Goal: Task Accomplishment & Management: Manage account settings

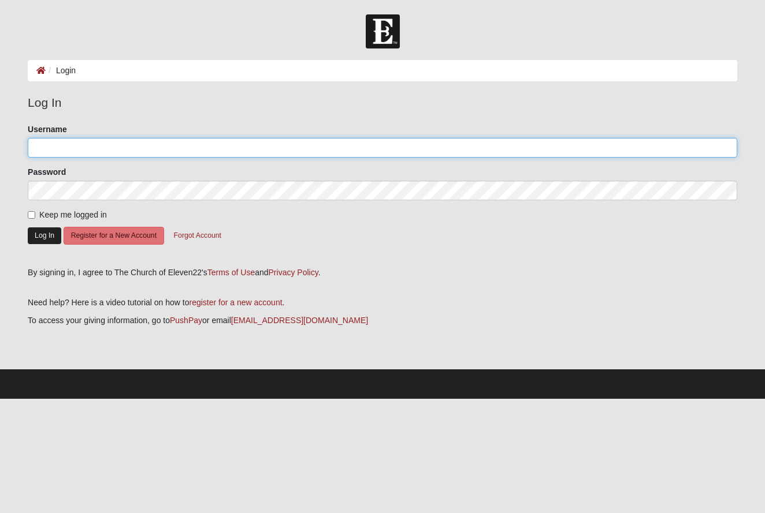
type input "krice"
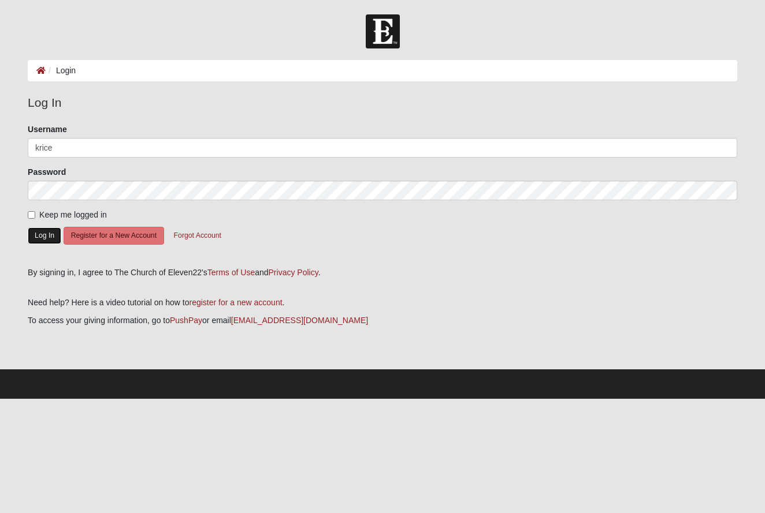
click at [36, 241] on button "Log In" at bounding box center [44, 236] width 33 height 17
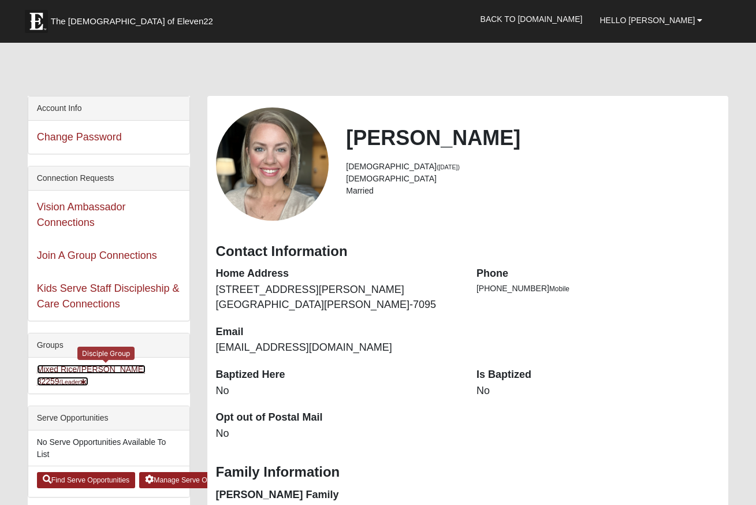
click at [128, 369] on link "Mixed Rice/Mckinney 32259 (Leader )" at bounding box center [91, 374] width 109 height 21
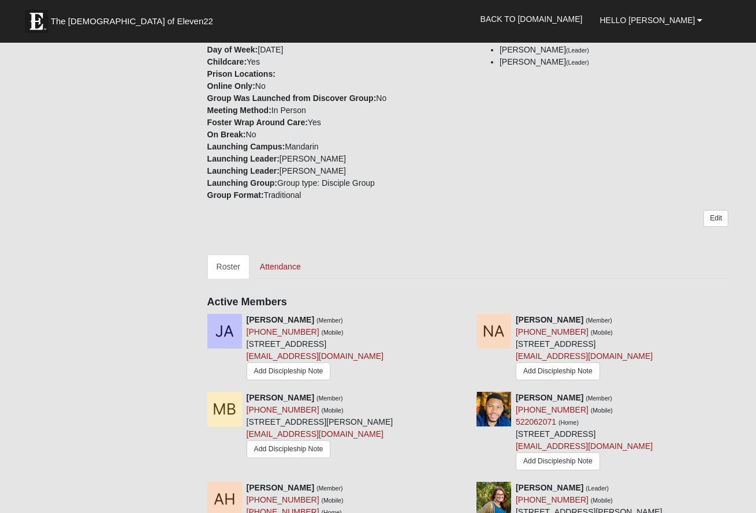
scroll to position [368, 0]
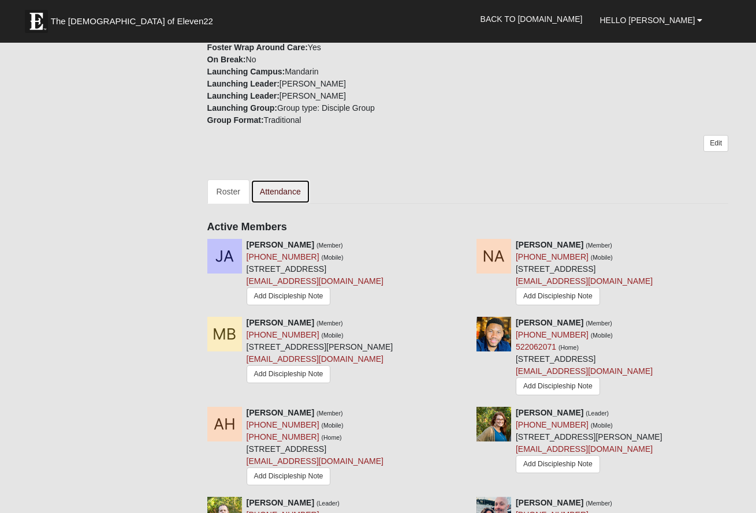
click at [280, 180] on link "Attendance" at bounding box center [280, 192] width 59 height 24
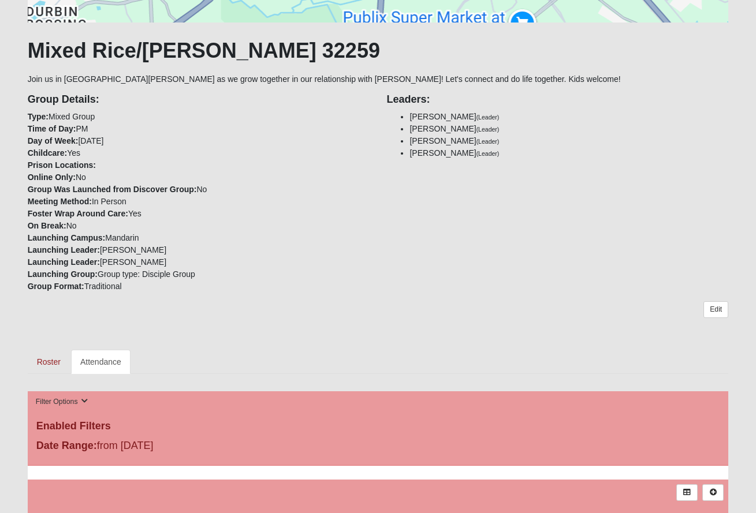
scroll to position [543, 0]
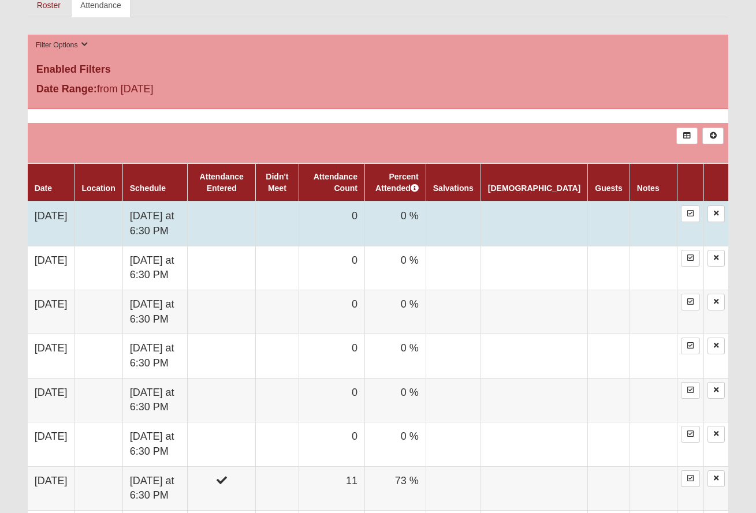
click at [70, 230] on td "9/24/2025" at bounding box center [51, 224] width 47 height 44
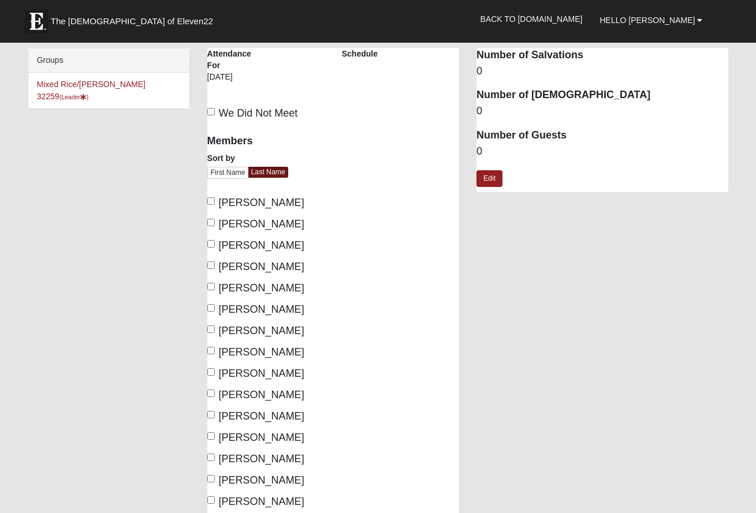
click at [248, 201] on span "Ambrose, Josh" at bounding box center [261, 203] width 85 height 12
click at [215, 201] on input "[PERSON_NAME]" at bounding box center [211, 202] width 8 height 8
checkbox input "true"
click at [249, 228] on span "[PERSON_NAME]" at bounding box center [261, 224] width 85 height 12
click at [215, 226] on input "[PERSON_NAME]" at bounding box center [211, 223] width 8 height 8
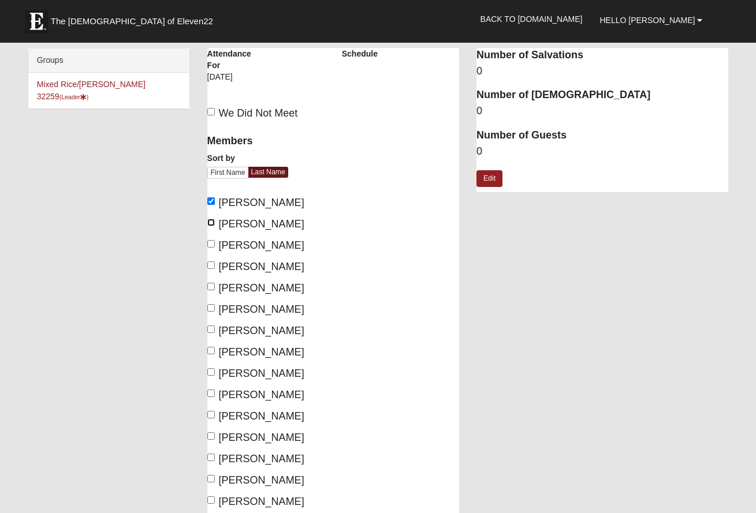
checkbox input "true"
click at [252, 247] on span "Blakely, Mari" at bounding box center [261, 246] width 85 height 12
click at [215, 247] on input "Blakely, Mari" at bounding box center [211, 244] width 8 height 8
checkbox input "true"
click at [275, 328] on span "McKinney, Matt" at bounding box center [261, 331] width 85 height 12
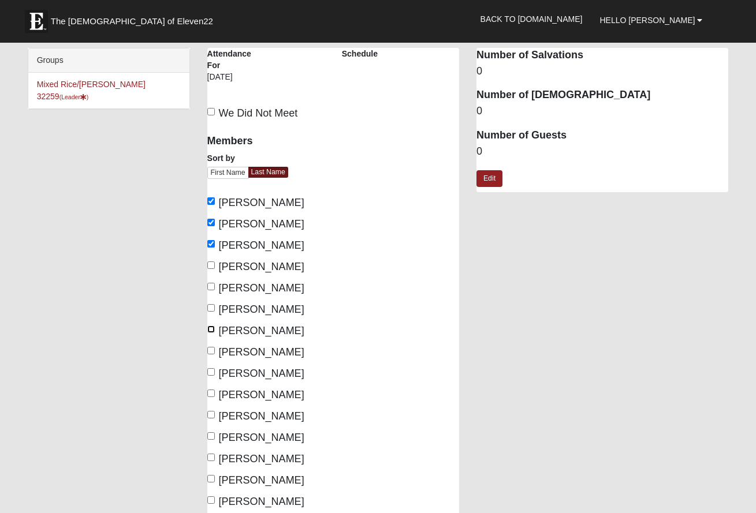
click at [215, 328] on input "McKinney, Matt" at bounding box center [211, 330] width 8 height 8
click at [275, 328] on span "McKinney, Matt" at bounding box center [261, 331] width 85 height 12
click at [215, 328] on input "McKinney, Matt" at bounding box center [211, 330] width 8 height 8
checkbox input "false"
click at [256, 355] on span "Myers, Donnie" at bounding box center [261, 353] width 85 height 12
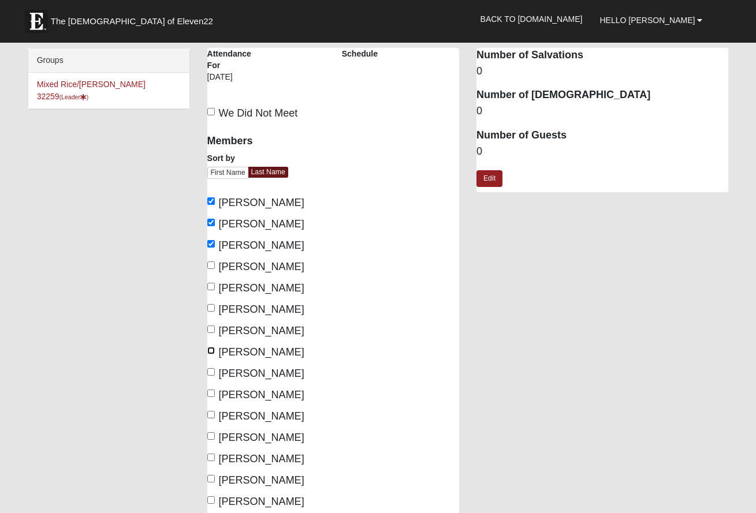
click at [215, 355] on input "Myers, Donnie" at bounding box center [211, 351] width 8 height 8
checkbox input "true"
click at [248, 377] on span "Myers, Marti" at bounding box center [261, 374] width 85 height 12
click at [215, 376] on input "Myers, Marti" at bounding box center [211, 372] width 8 height 8
checkbox input "true"
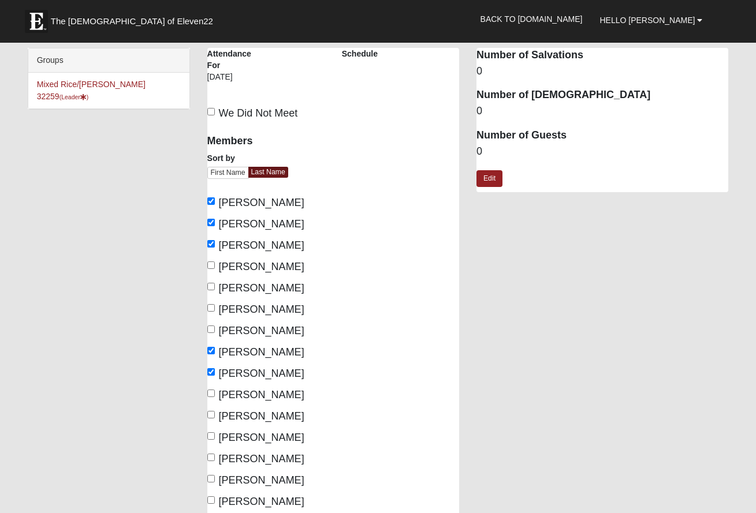
click at [240, 399] on span "Neff, Justin" at bounding box center [261, 395] width 85 height 12
click at [215, 397] on input "Neff, Justin" at bounding box center [211, 394] width 8 height 8
checkbox input "true"
click at [241, 413] on span "Neff, Tara" at bounding box center [261, 417] width 85 height 12
click at [215, 413] on input "Neff, Tara" at bounding box center [211, 415] width 8 height 8
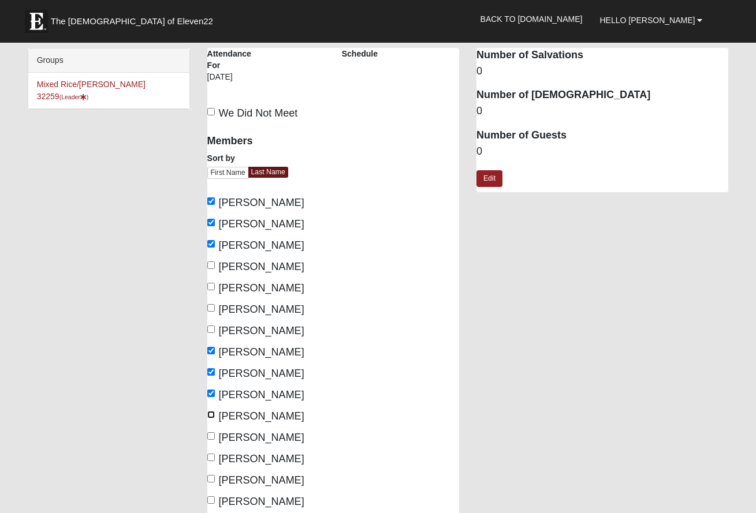
checkbox input "true"
click at [245, 441] on span "Rausch, Molly" at bounding box center [261, 438] width 85 height 12
click at [215, 440] on input "Rausch, Molly" at bounding box center [211, 437] width 8 height 8
checkbox input "true"
click at [249, 464] on span "Rice, Ben" at bounding box center [261, 459] width 85 height 12
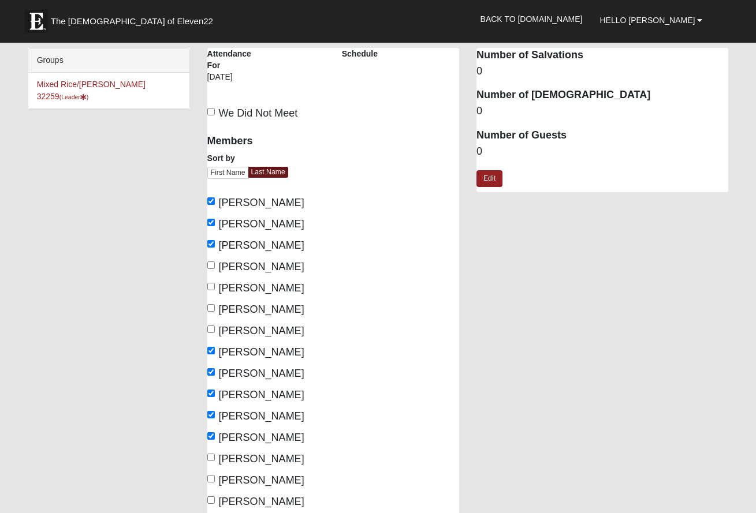
click at [215, 461] on input "Rice, Ben" at bounding box center [211, 458] width 8 height 8
checkbox input "true"
click at [256, 483] on span "Rice, Katie" at bounding box center [261, 481] width 85 height 12
click at [215, 483] on input "Rice, Katie" at bounding box center [211, 479] width 8 height 8
checkbox input "true"
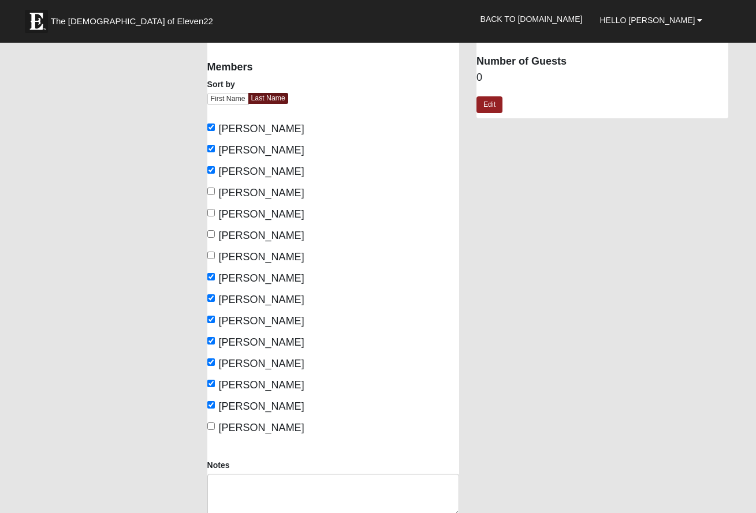
click at [258, 429] on span "Swanson, Kacy" at bounding box center [261, 428] width 85 height 12
click at [215, 429] on input "Swanson, Kacy" at bounding box center [211, 427] width 8 height 8
checkbox input "true"
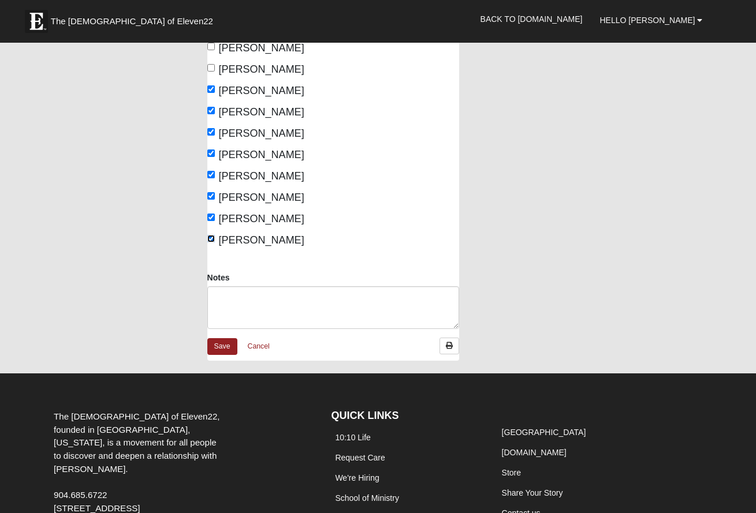
scroll to position [355, 0]
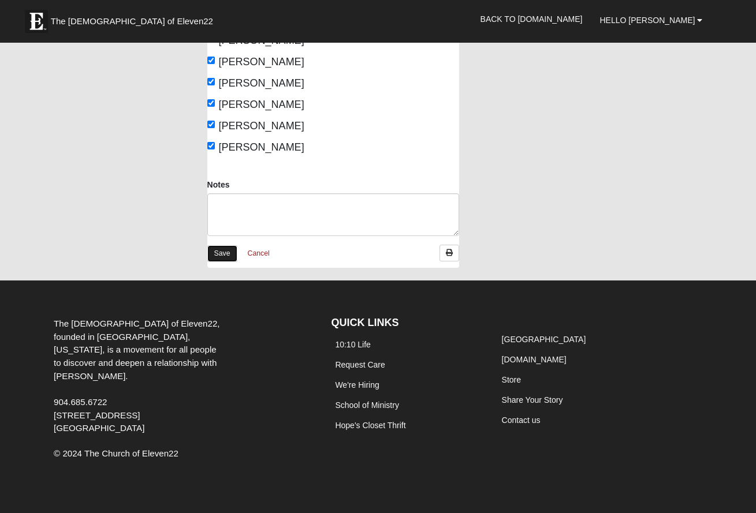
click at [217, 249] on link "Save" at bounding box center [222, 253] width 30 height 17
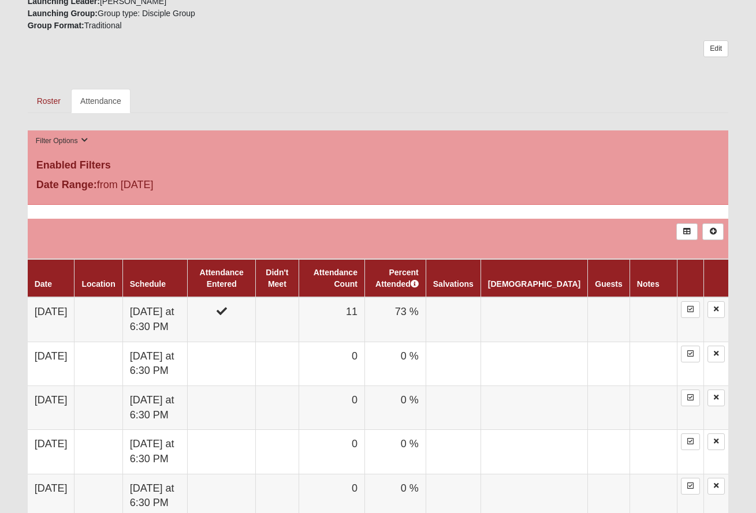
scroll to position [579, 0]
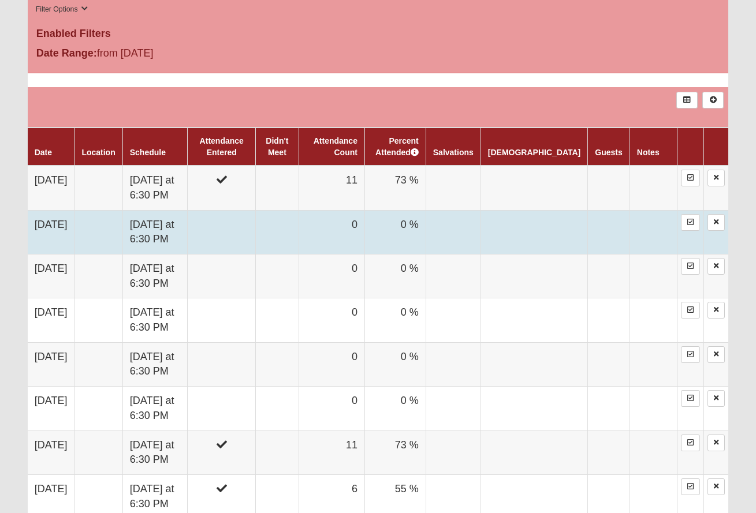
click at [66, 238] on td "[DATE]" at bounding box center [51, 232] width 47 height 44
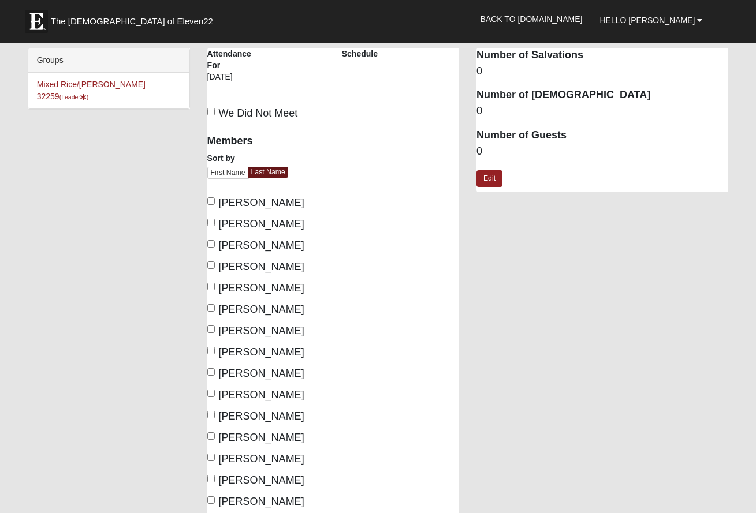
click at [226, 207] on span "[PERSON_NAME]" at bounding box center [261, 203] width 85 height 12
click at [215, 205] on input "[PERSON_NAME]" at bounding box center [211, 202] width 8 height 8
checkbox input "true"
click at [228, 224] on span "Ambrose, Nicole" at bounding box center [261, 224] width 85 height 12
click at [215, 224] on input "Ambrose, Nicole" at bounding box center [211, 223] width 8 height 8
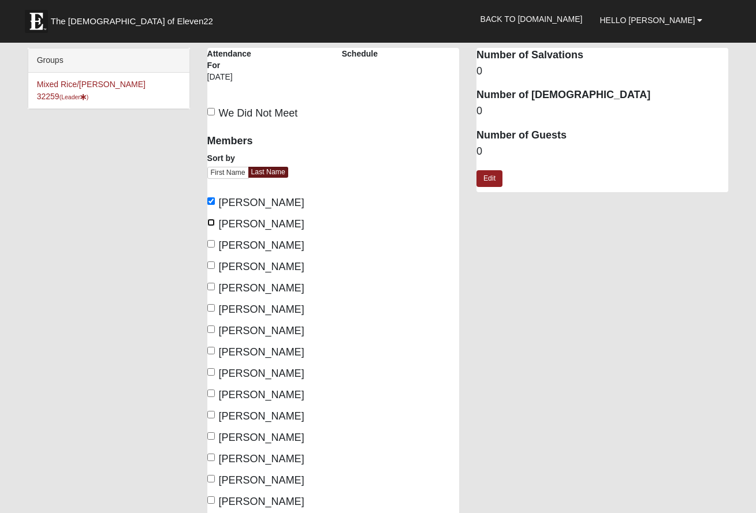
checkbox input "true"
click at [233, 240] on span "Blakely, Mari" at bounding box center [261, 246] width 85 height 12
click at [215, 240] on input "Blakely, Mari" at bounding box center [211, 244] width 8 height 8
checkbox input "true"
click at [244, 333] on span "McKinney, Matt" at bounding box center [261, 331] width 85 height 12
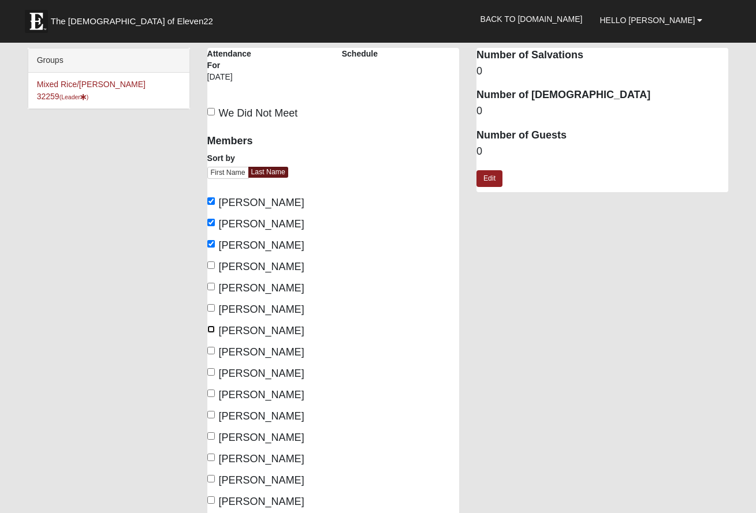
click at [215, 333] on input "McKinney, Matt" at bounding box center [211, 330] width 8 height 8
checkbox input "true"
click at [247, 355] on span "Myers, Donnie" at bounding box center [261, 353] width 85 height 12
click at [215, 355] on input "Myers, Donnie" at bounding box center [211, 351] width 8 height 8
checkbox input "true"
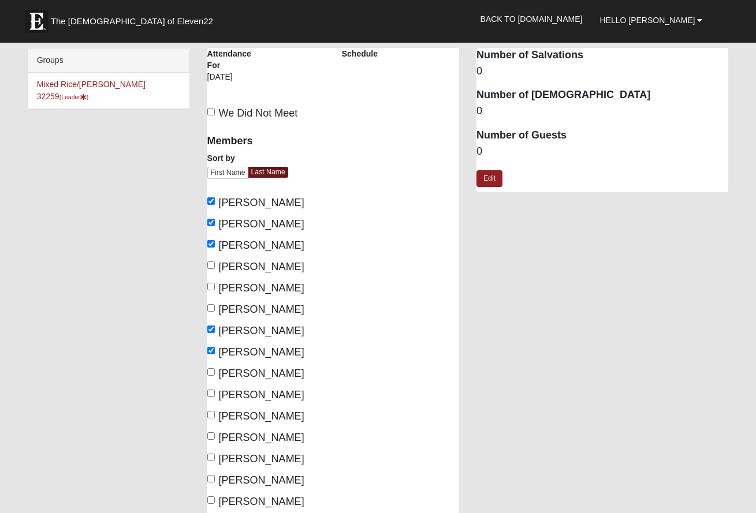
click at [247, 371] on span "Myers, Marti" at bounding box center [261, 374] width 85 height 12
click at [215, 371] on input "Myers, Marti" at bounding box center [211, 372] width 8 height 8
checkbox input "true"
click at [240, 397] on span "Neff, Justin" at bounding box center [261, 395] width 85 height 12
click at [215, 397] on input "Neff, Justin" at bounding box center [211, 394] width 8 height 8
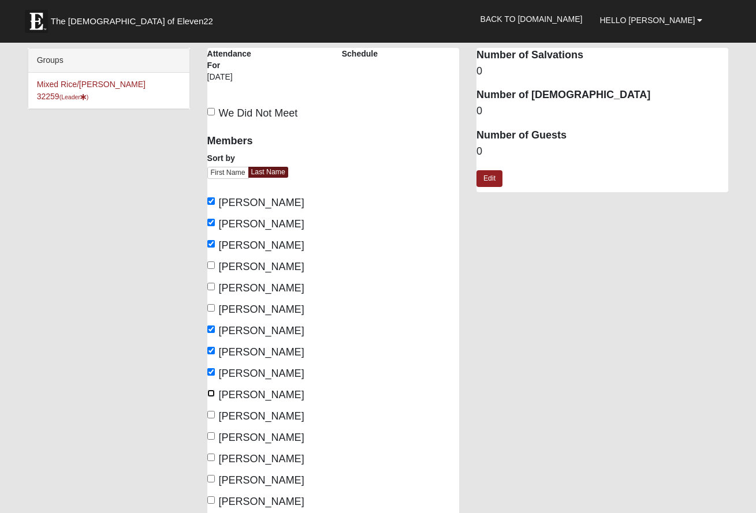
checkbox input "true"
click at [243, 417] on span "Neff, Tara" at bounding box center [261, 417] width 85 height 12
click at [215, 417] on input "Neff, Tara" at bounding box center [211, 415] width 8 height 8
checkbox input "true"
click at [244, 439] on span "Rausch, Molly" at bounding box center [261, 438] width 85 height 12
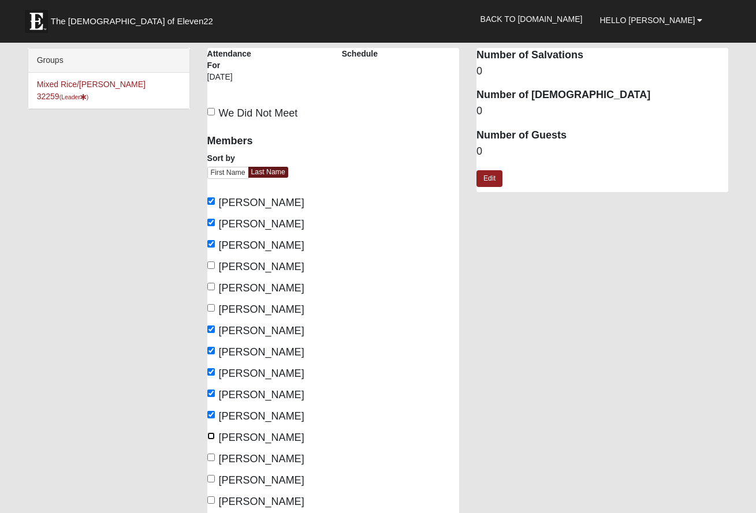
click at [215, 439] on input "Rausch, Molly" at bounding box center [211, 437] width 8 height 8
checkbox input "true"
click at [245, 460] on span "Rice, Ben" at bounding box center [261, 459] width 85 height 12
click at [215, 460] on input "Rice, Ben" at bounding box center [211, 458] width 8 height 8
click at [245, 460] on span "Rice, Ben" at bounding box center [261, 459] width 85 height 12
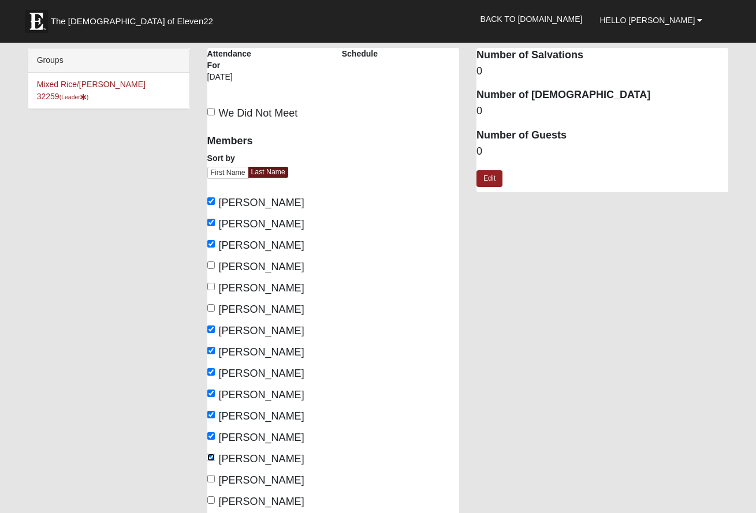
click at [215, 460] on input "Rice, Ben" at bounding box center [211, 458] width 8 height 8
checkbox input "false"
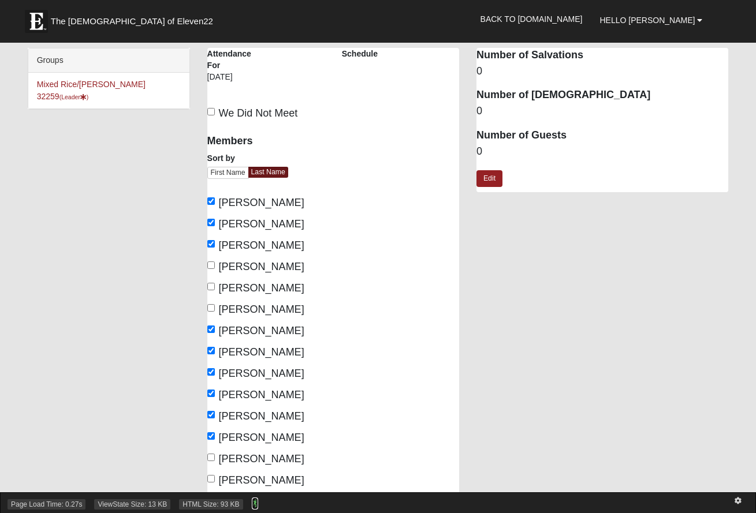
click at [255, 500] on icon at bounding box center [255, 504] width 6 height 8
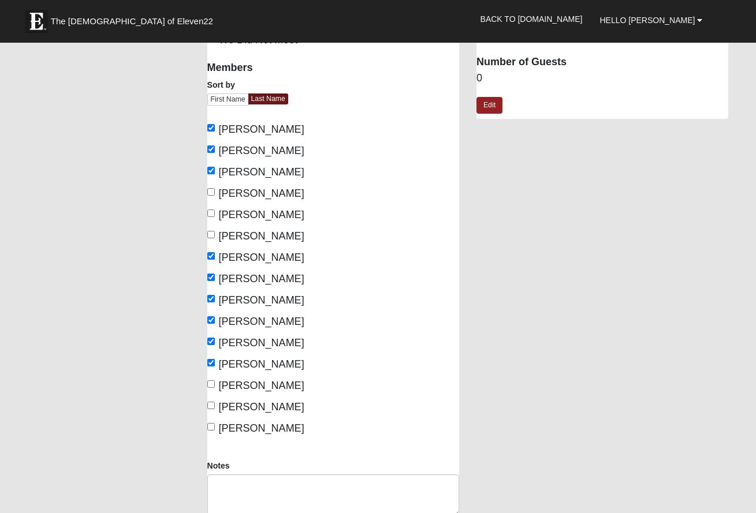
scroll to position [89, 0]
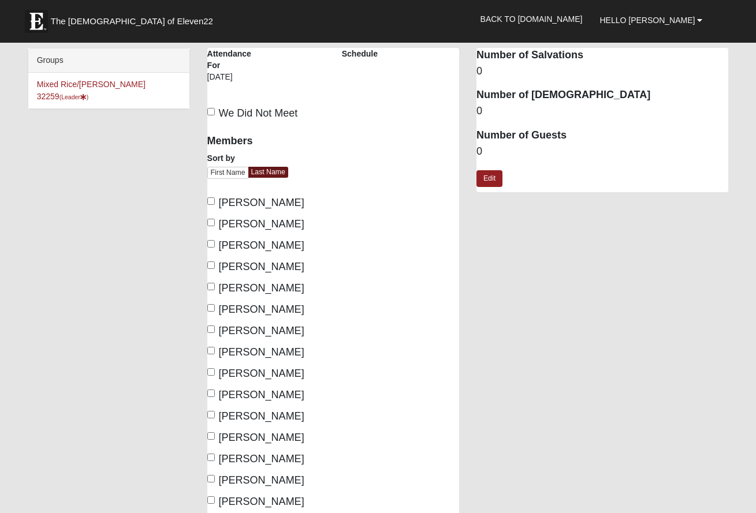
click at [244, 366] on label "Myers, Marti" at bounding box center [255, 374] width 97 height 16
click at [215, 368] on input "Myers, Marti" at bounding box center [211, 372] width 8 height 8
click at [237, 372] on span "Myers, Marti" at bounding box center [261, 374] width 85 height 12
click at [215, 372] on input "Myers, Marti" at bounding box center [211, 372] width 8 height 8
checkbox input "false"
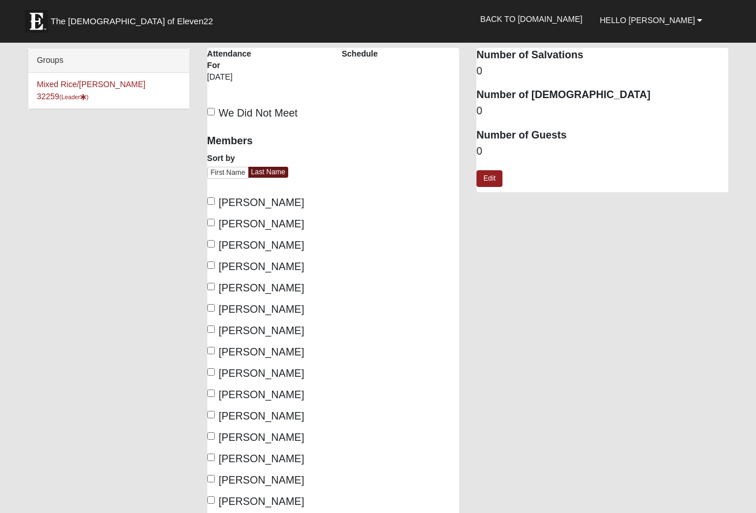
click at [243, 206] on span "Ambrose, Josh" at bounding box center [261, 203] width 85 height 12
click at [215, 205] on input "Ambrose, Josh" at bounding box center [211, 202] width 8 height 8
checkbox input "true"
click at [245, 226] on span "Ambrose, Nicole" at bounding box center [261, 224] width 85 height 12
click at [215, 226] on input "Ambrose, Nicole" at bounding box center [211, 223] width 8 height 8
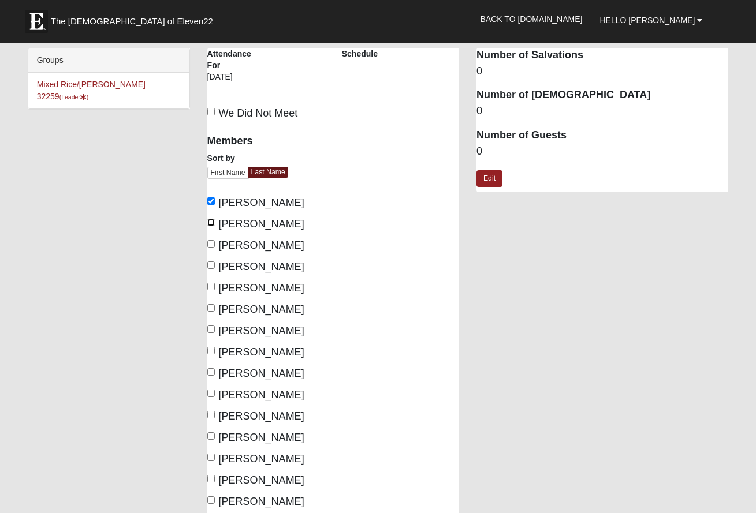
checkbox input "true"
click at [254, 246] on span "Blakely, Mari" at bounding box center [261, 246] width 85 height 12
click at [215, 246] on input "Blakely, Mari" at bounding box center [211, 244] width 8 height 8
checkbox input "true"
click at [247, 331] on span "McKinney, Matt" at bounding box center [261, 331] width 85 height 12
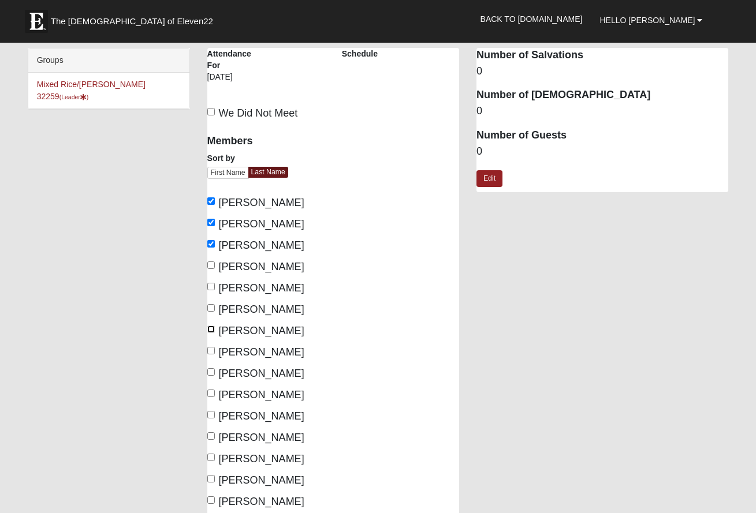
click at [215, 331] on input "McKinney, Matt" at bounding box center [211, 330] width 8 height 8
checkbox input "true"
click at [251, 353] on span "Myers, Donnie" at bounding box center [261, 353] width 85 height 12
click at [215, 353] on input "Myers, Donnie" at bounding box center [211, 351] width 8 height 8
checkbox input "true"
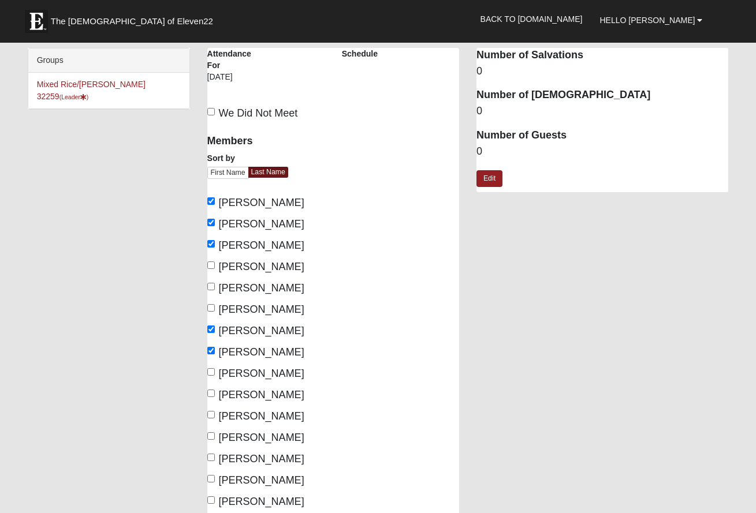
click at [251, 375] on span "Myers, Marti" at bounding box center [261, 374] width 85 height 12
click at [215, 375] on input "Myers, Marti" at bounding box center [211, 372] width 8 height 8
checkbox input "true"
click at [247, 398] on span "Neff, Justin" at bounding box center [261, 395] width 85 height 12
click at [215, 397] on input "Neff, Justin" at bounding box center [211, 394] width 8 height 8
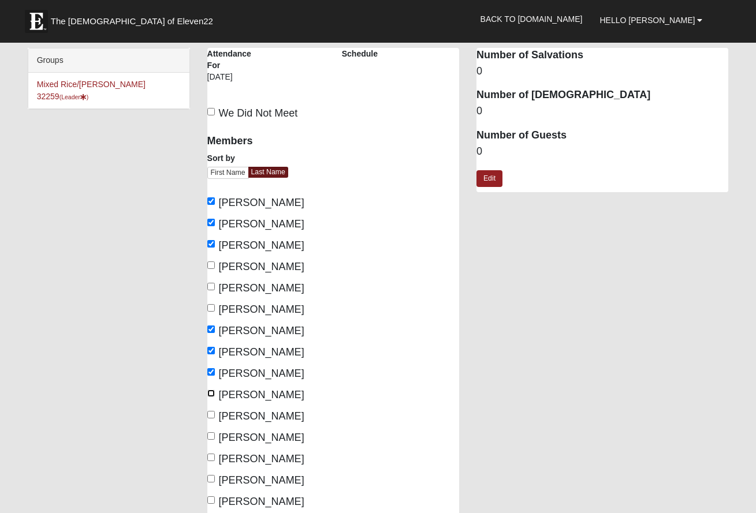
checkbox input "true"
click at [249, 420] on span "Neff, Tara" at bounding box center [261, 417] width 85 height 12
click at [215, 419] on input "Neff, Tara" at bounding box center [211, 415] width 8 height 8
checkbox input "true"
click at [259, 445] on label "Rausch, Molly" at bounding box center [255, 438] width 97 height 16
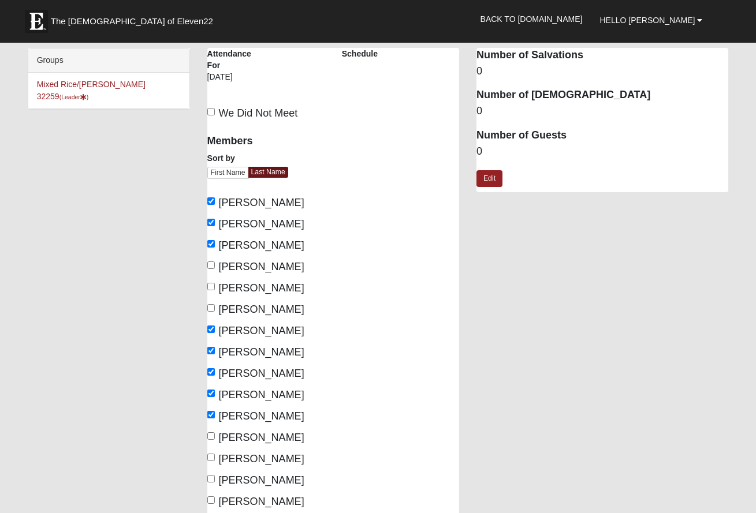
click at [215, 440] on input "Rausch, Molly" at bounding box center [211, 437] width 8 height 8
checkbox input "true"
click at [252, 467] on label "Rice, Ben" at bounding box center [255, 460] width 97 height 16
click at [215, 461] on input "Rice, Ben" at bounding box center [211, 458] width 8 height 8
checkbox input "true"
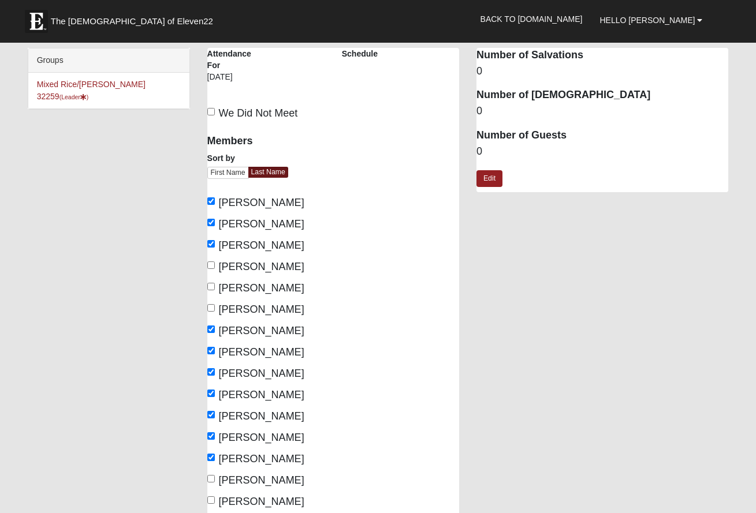
click at [251, 484] on span "Rice, Katie" at bounding box center [261, 481] width 85 height 12
click at [215, 483] on input "Rice, Katie" at bounding box center [211, 479] width 8 height 8
checkbox input "true"
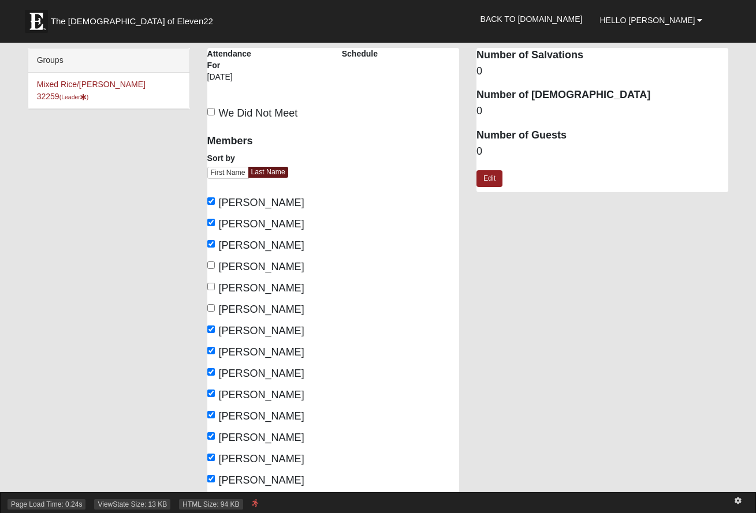
click at [270, 503] on div "Page Load Time: 0.24s ViewState Size: 13 KB HTML Size: 94 KB" at bounding box center [378, 503] width 756 height 21
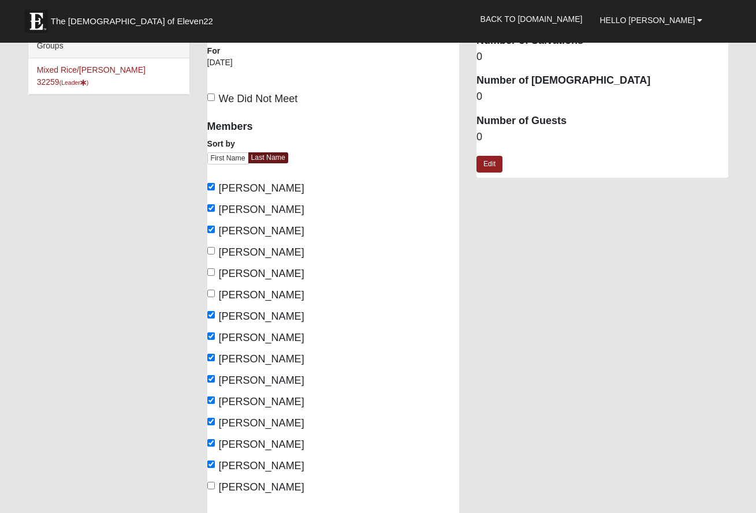
scroll to position [22, 0]
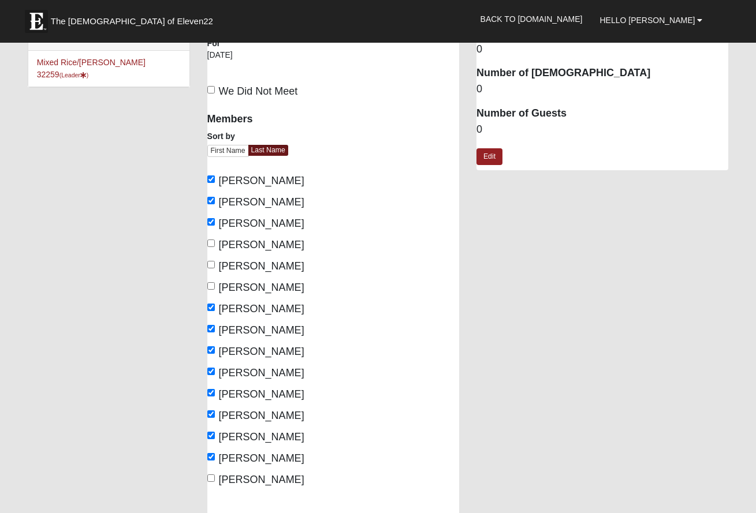
click at [286, 468] on div "Members Sort by First Name Last Name Ambrose, Josh Ambrose, Nicole Blakely, Mar…" at bounding box center [265, 296] width 117 height 383
click at [281, 482] on span "Swanson, Kacy" at bounding box center [261, 480] width 85 height 12
click at [215, 482] on input "Swanson, Kacy" at bounding box center [211, 479] width 8 height 8
checkbox input "true"
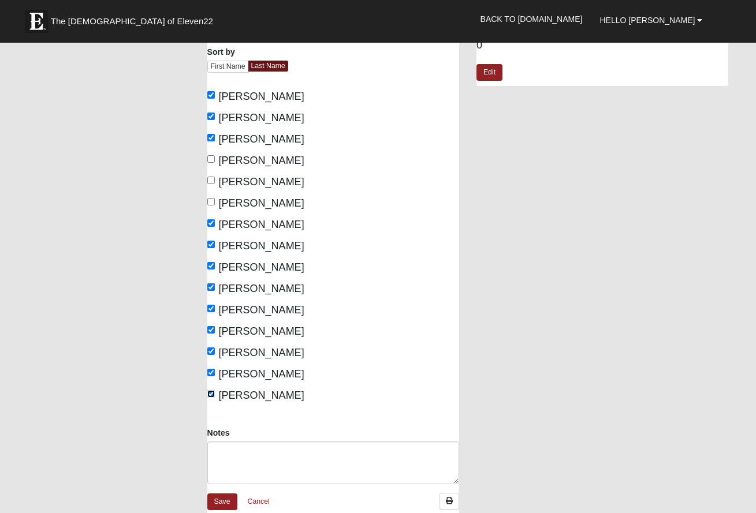
scroll to position [243, 0]
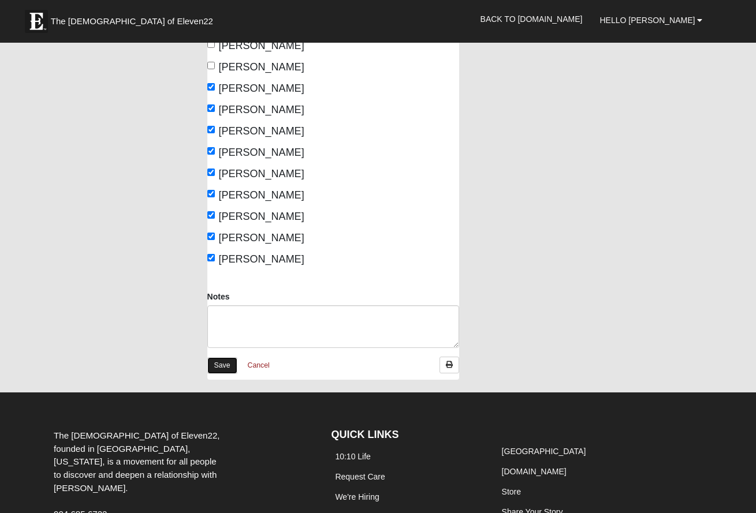
click at [220, 360] on link "Save" at bounding box center [222, 365] width 30 height 17
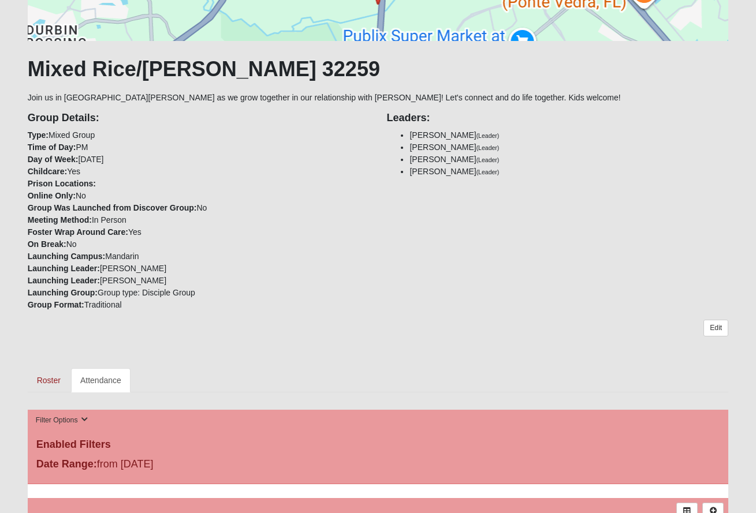
scroll to position [386, 0]
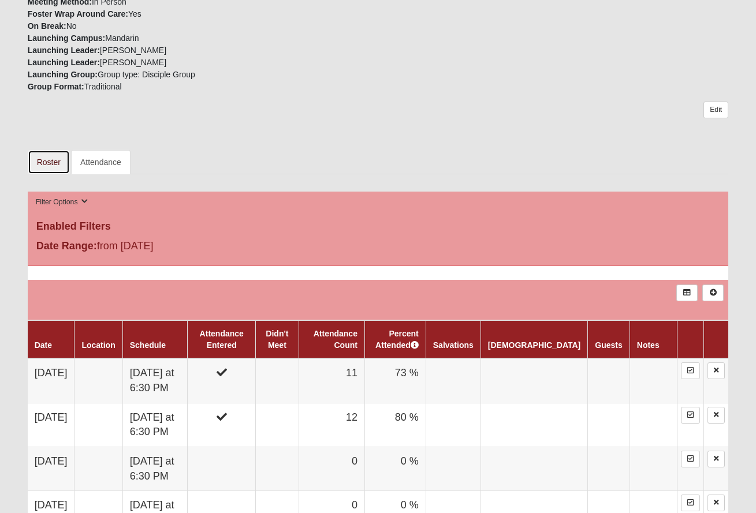
click at [40, 163] on link "Roster" at bounding box center [49, 162] width 42 height 24
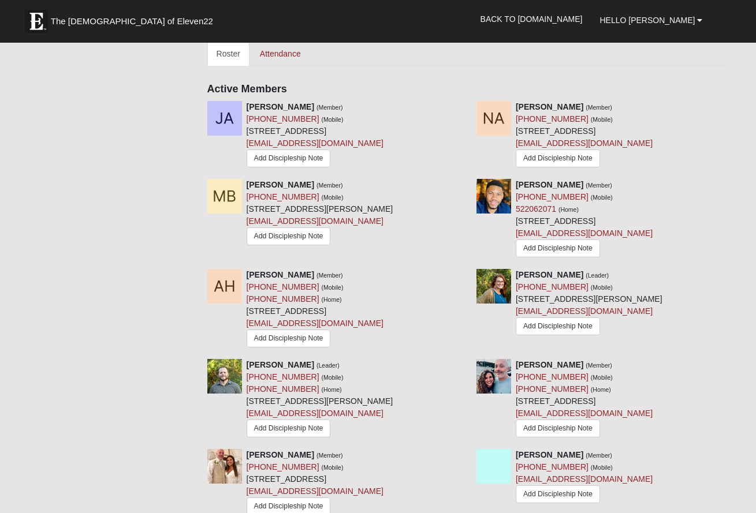
scroll to position [437, 0]
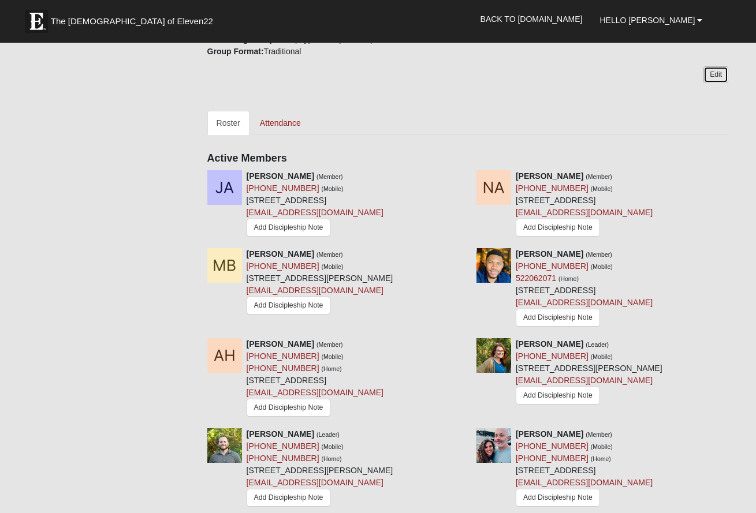
click at [720, 66] on link "Edit" at bounding box center [715, 74] width 25 height 17
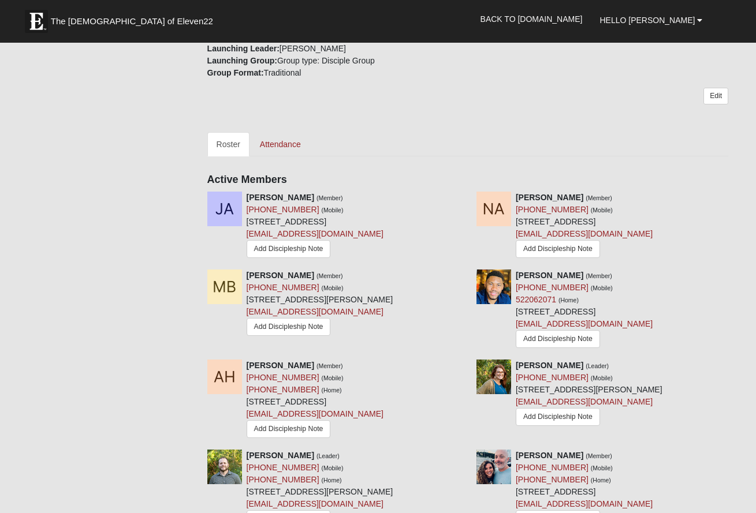
scroll to position [624, 0]
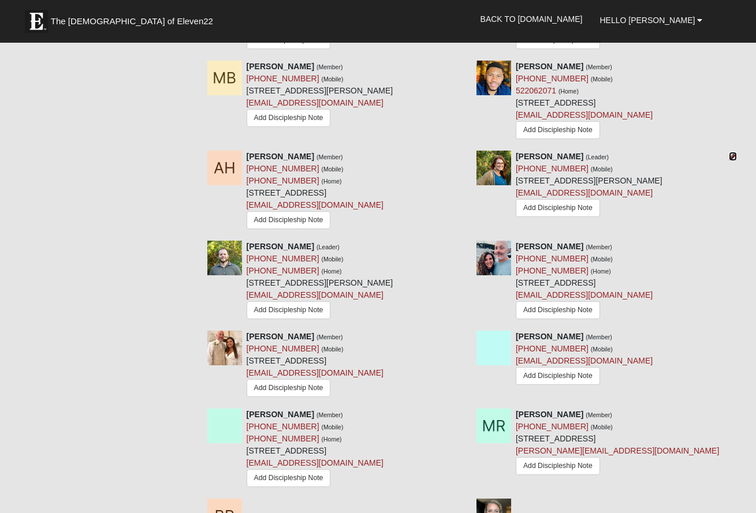
click at [734, 152] on icon at bounding box center [733, 156] width 8 height 8
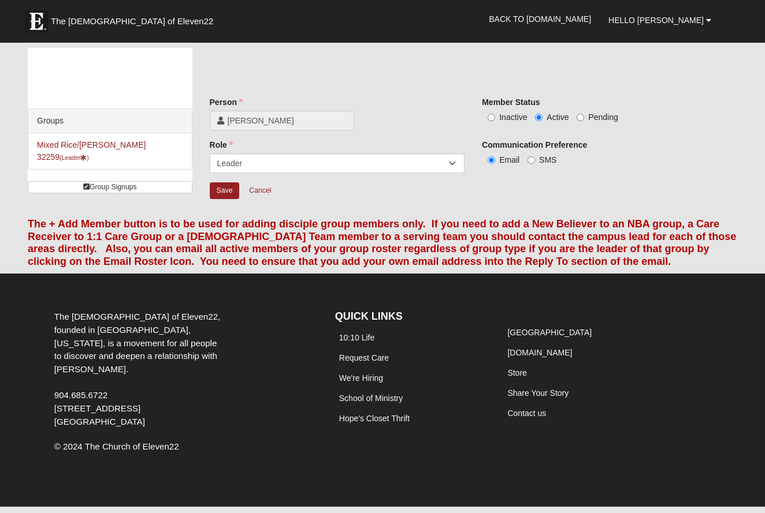
click at [503, 116] on span "Inactive" at bounding box center [513, 117] width 28 height 9
click at [495, 116] on input "Inactive" at bounding box center [491, 118] width 8 height 8
radio input "true"
click at [226, 189] on input "Save" at bounding box center [225, 190] width 30 height 17
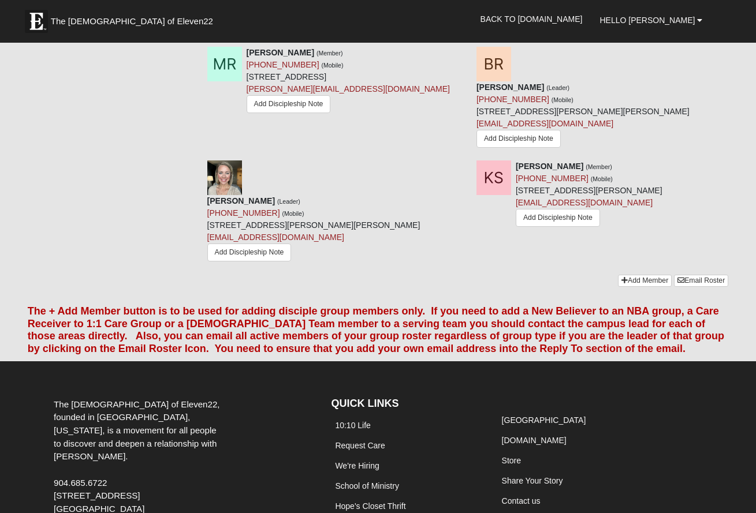
scroll to position [1001, 0]
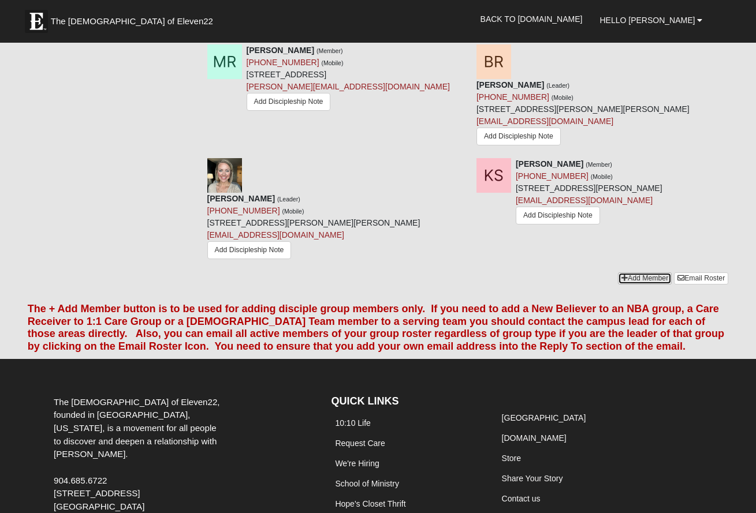
click at [651, 273] on link "Add Member" at bounding box center [645, 279] width 54 height 12
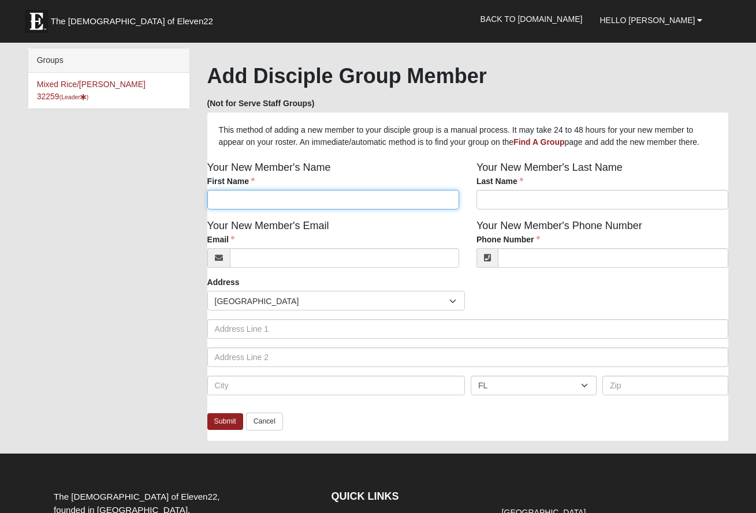
click at [333, 210] on input "First Name" at bounding box center [333, 200] width 252 height 20
type input "Bronte"
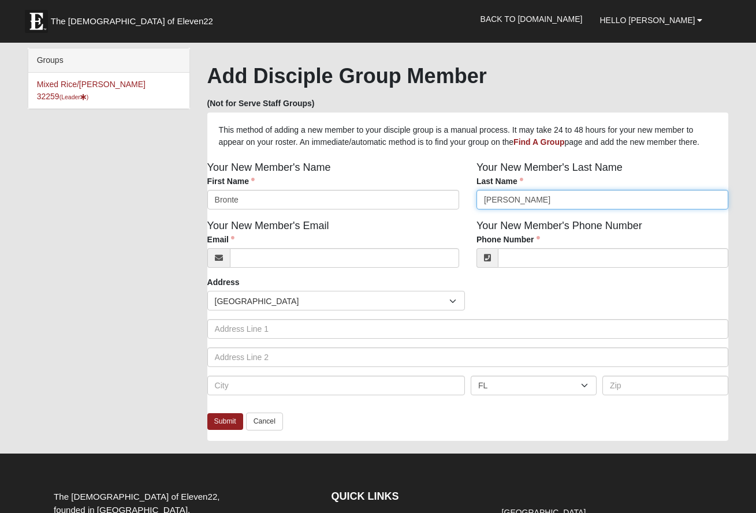
type input "Martin"
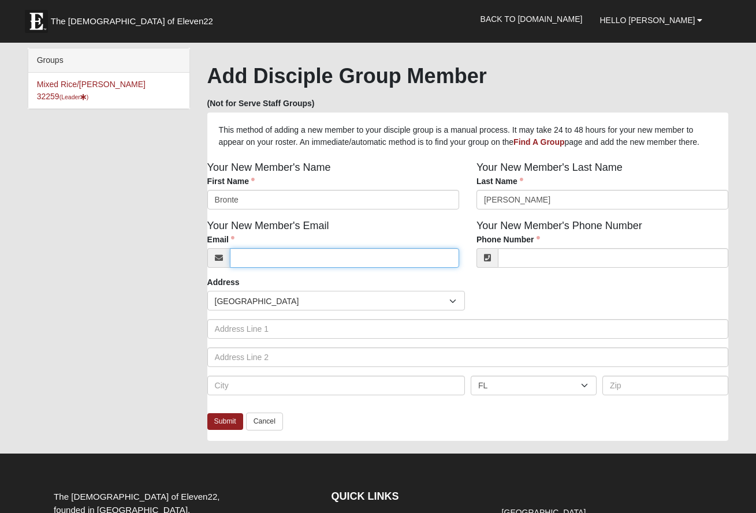
click at [285, 268] on input "Email" at bounding box center [344, 258] width 229 height 20
paste input "Brontemartin16@gmail.com"
type input "Brontemartin16@gmail.com"
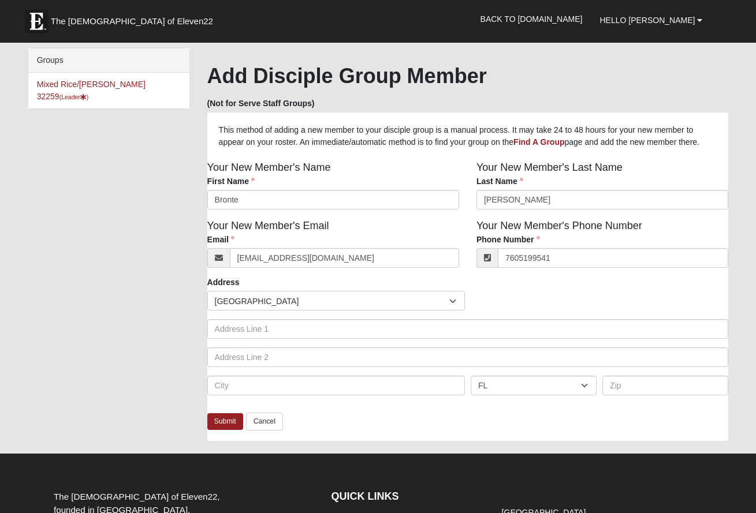
type input "(760) 519-9541"
drag, startPoint x: 129, startPoint y: 404, endPoint x: 150, endPoint y: 414, distance: 23.2
click at [129, 404] on div "Groups Mixed Rice/Mckinney 32259 (Leader ) HTML Content Add Disciple Group Memb…" at bounding box center [378, 250] width 718 height 405
click at [229, 430] on link "Submit" at bounding box center [225, 421] width 36 height 17
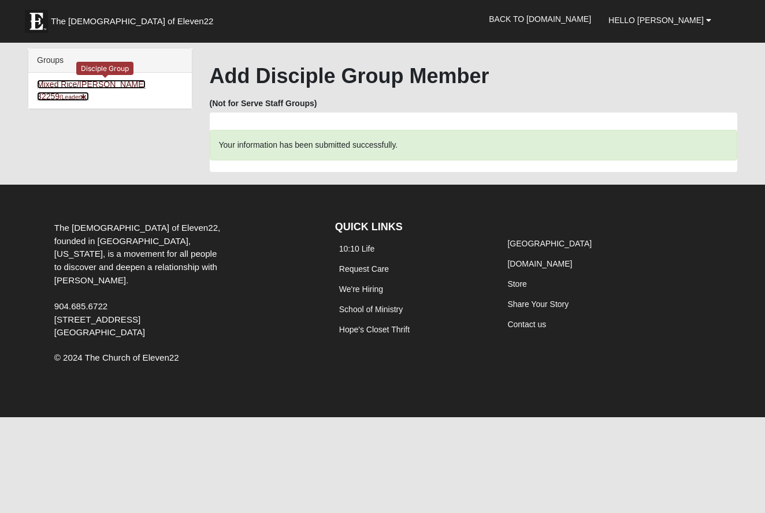
click at [66, 88] on link "Mixed Rice/[PERSON_NAME] 32259 (Leader )" at bounding box center [91, 90] width 109 height 21
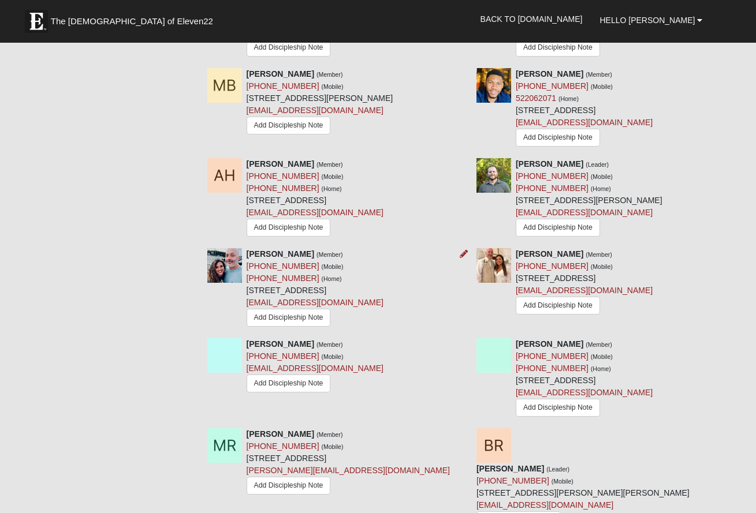
scroll to position [220, 0]
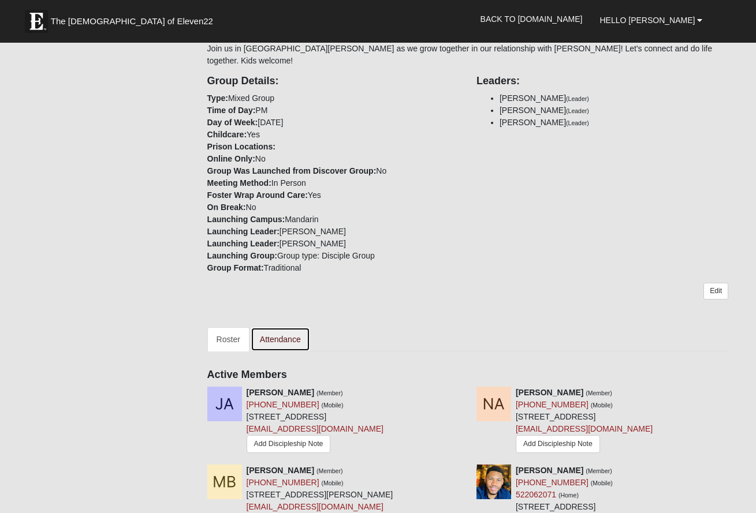
click at [292, 327] on link "Attendance" at bounding box center [280, 339] width 59 height 24
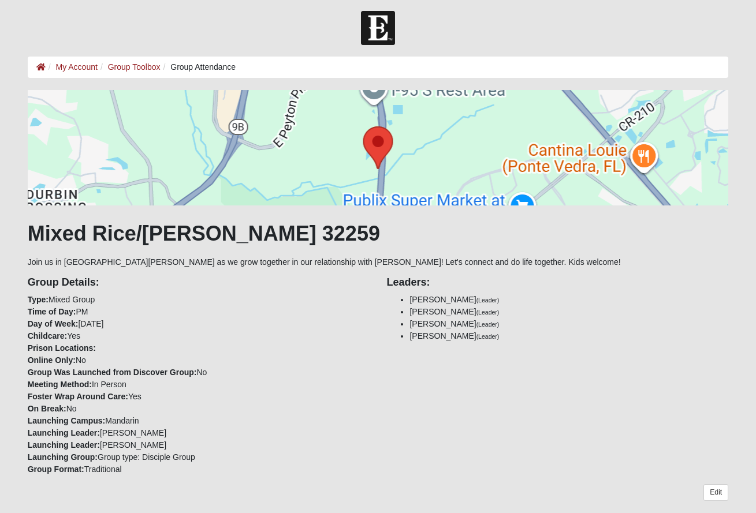
scroll to position [238, 0]
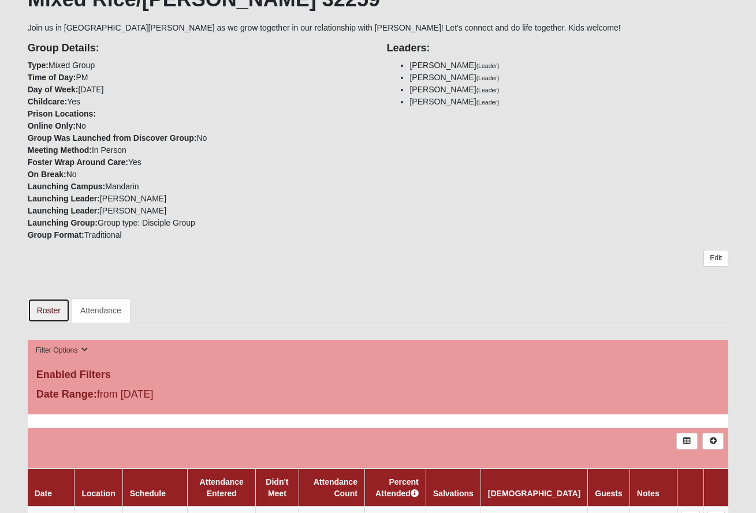
click at [53, 312] on link "Roster" at bounding box center [49, 311] width 42 height 24
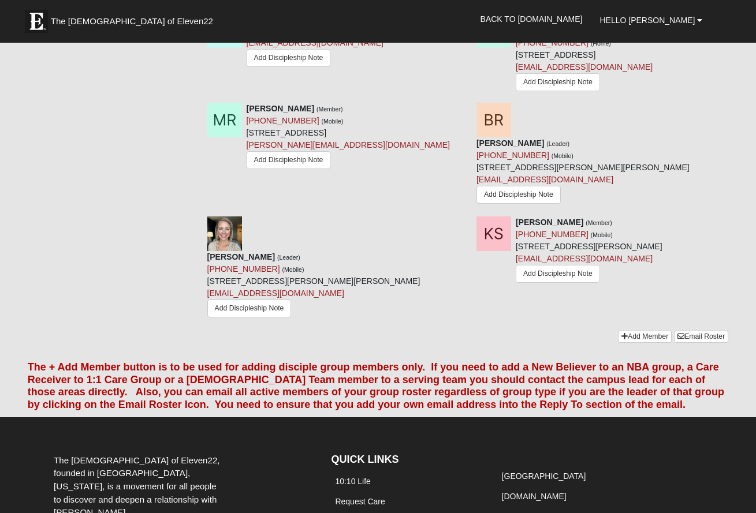
scroll to position [951, 0]
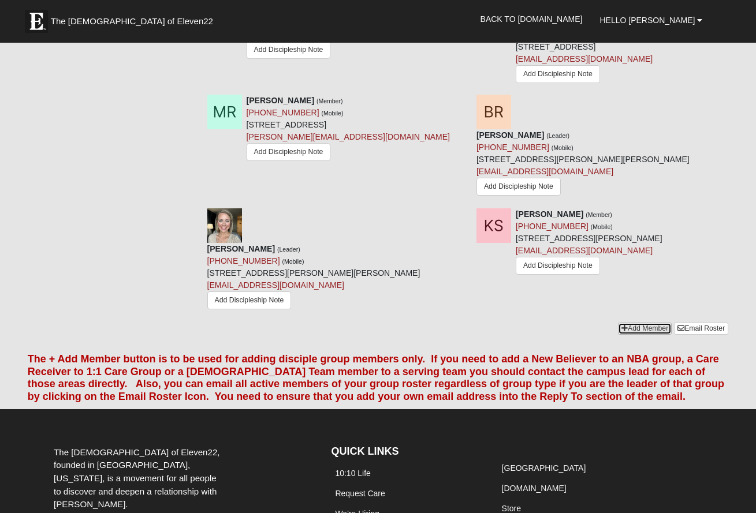
click at [645, 323] on link "Add Member" at bounding box center [645, 329] width 54 height 12
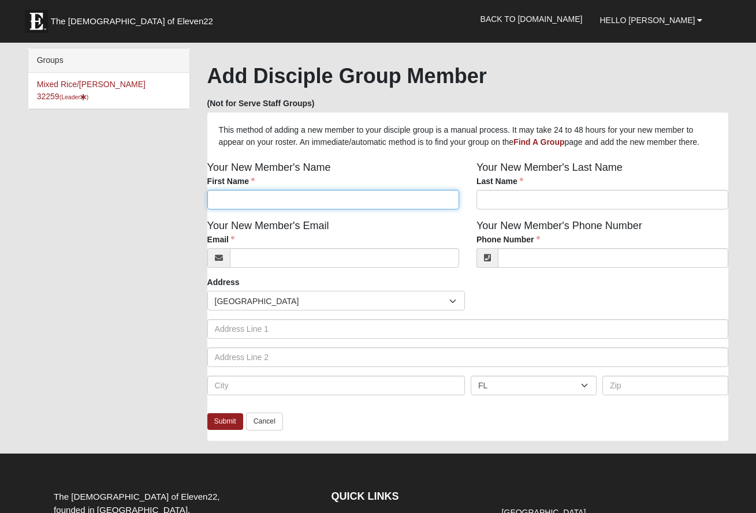
click at [264, 208] on input "First Name" at bounding box center [333, 200] width 252 height 20
type input "Chris"
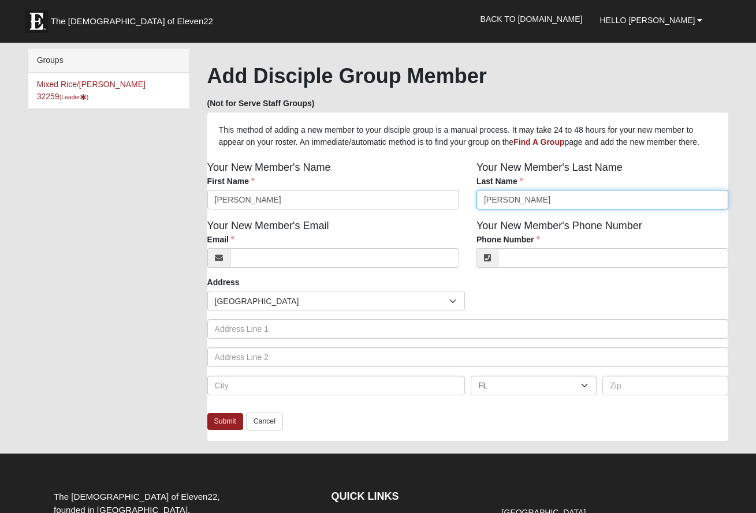
type input "Wimmer"
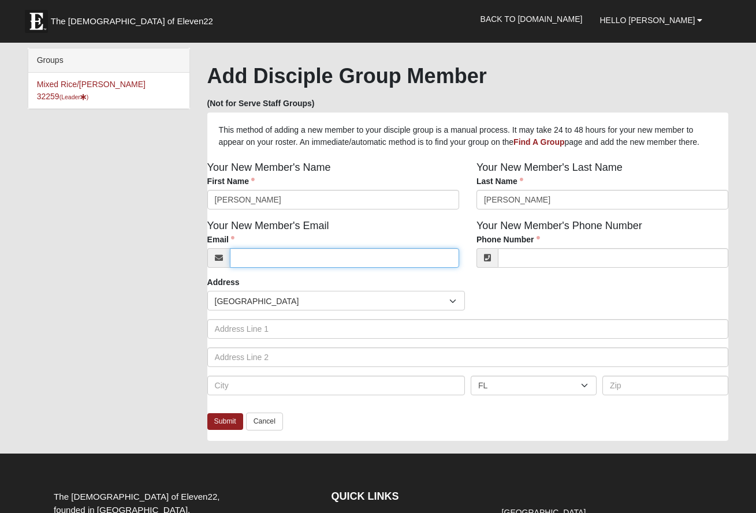
paste input "cjwtitan@yahoo.com"
type input "cjwtitan@yahoo.com"
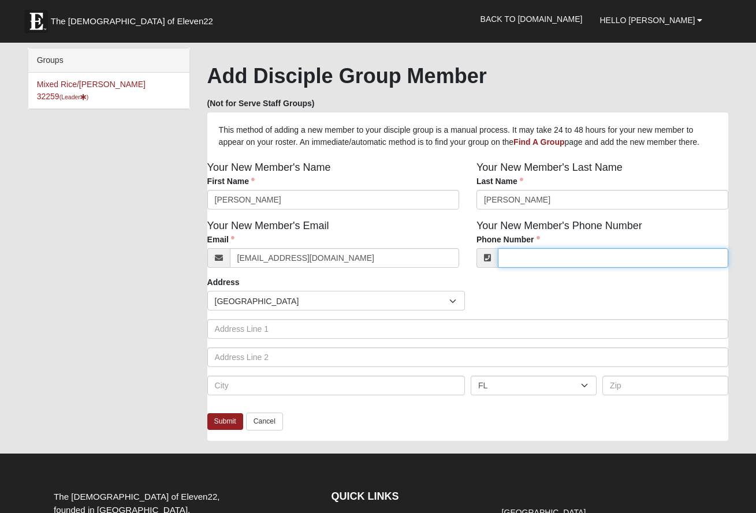
click at [550, 268] on input "Phone Number" at bounding box center [613, 258] width 230 height 20
type input "(954) 305-5754"
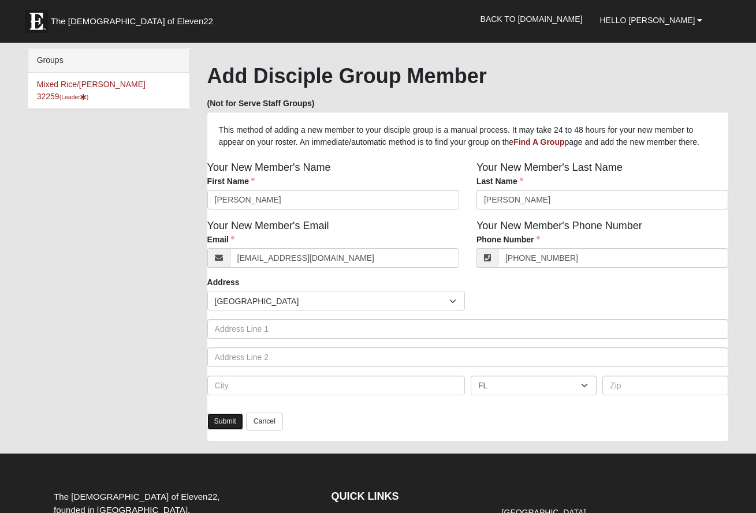
click at [234, 430] on link "Submit" at bounding box center [225, 421] width 36 height 17
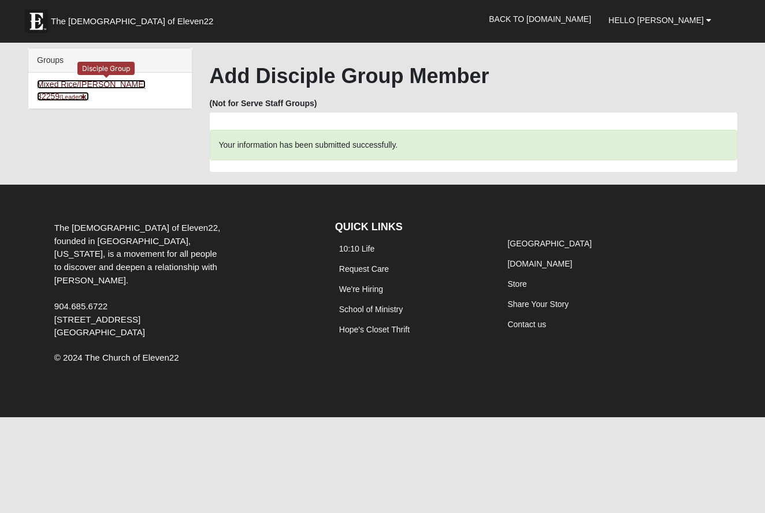
click at [89, 94] on small "(Leader )" at bounding box center [73, 97] width 29 height 7
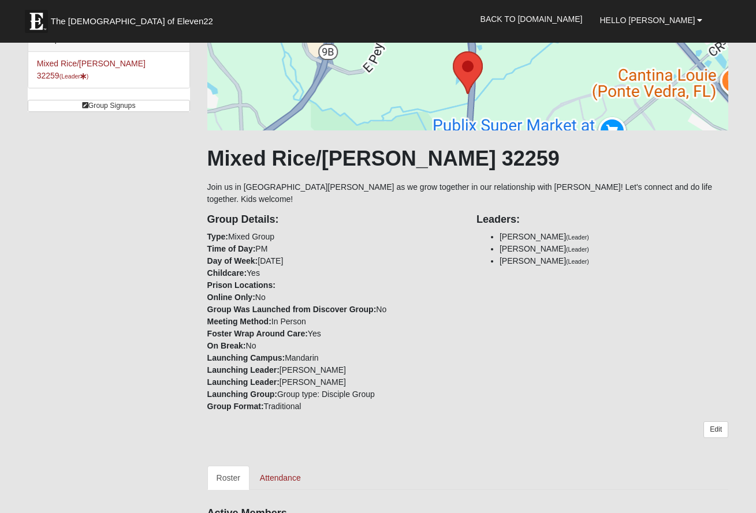
scroll to position [81, 0]
